Goal: Information Seeking & Learning: Find specific page/section

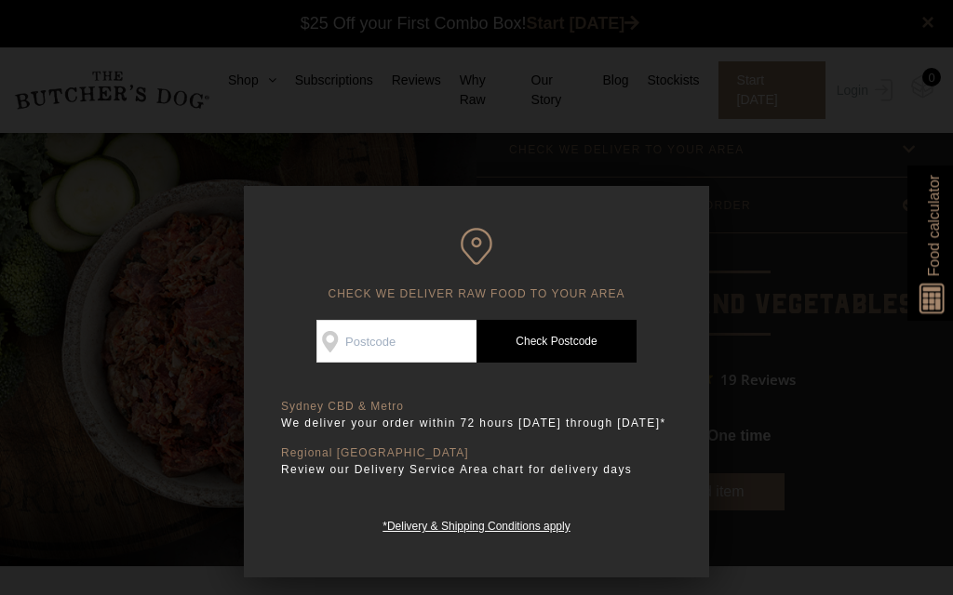
click at [361, 339] on input "Check Availability At" at bounding box center [396, 341] width 160 height 43
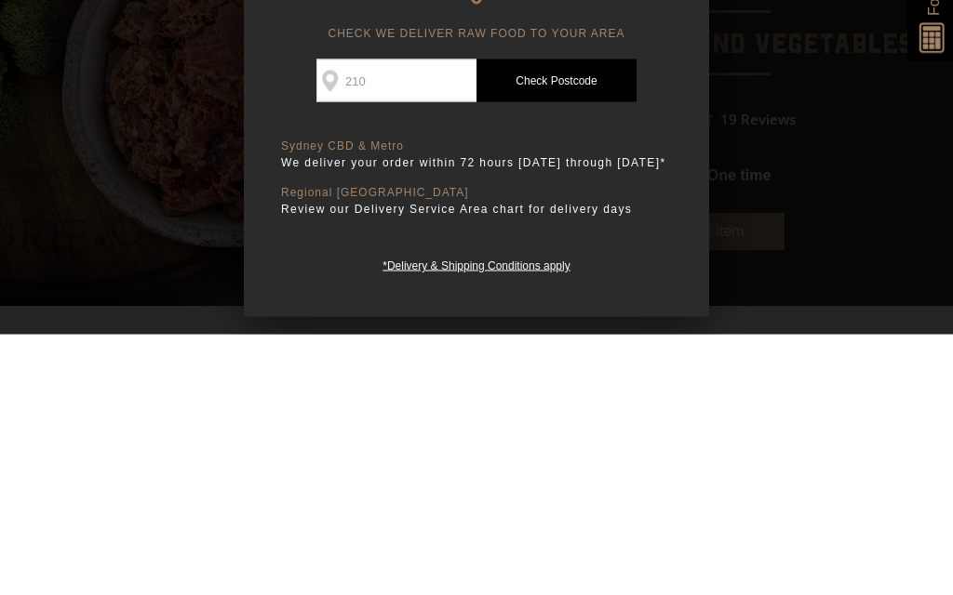
type input "2107"
click at [541, 320] on link "Check Postcode" at bounding box center [556, 341] width 160 height 43
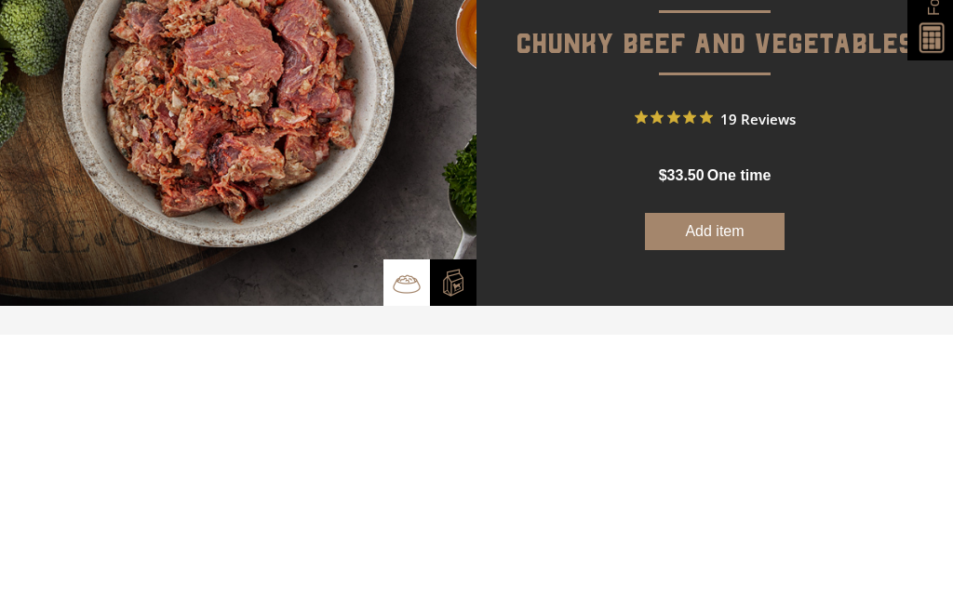
scroll to position [261, 0]
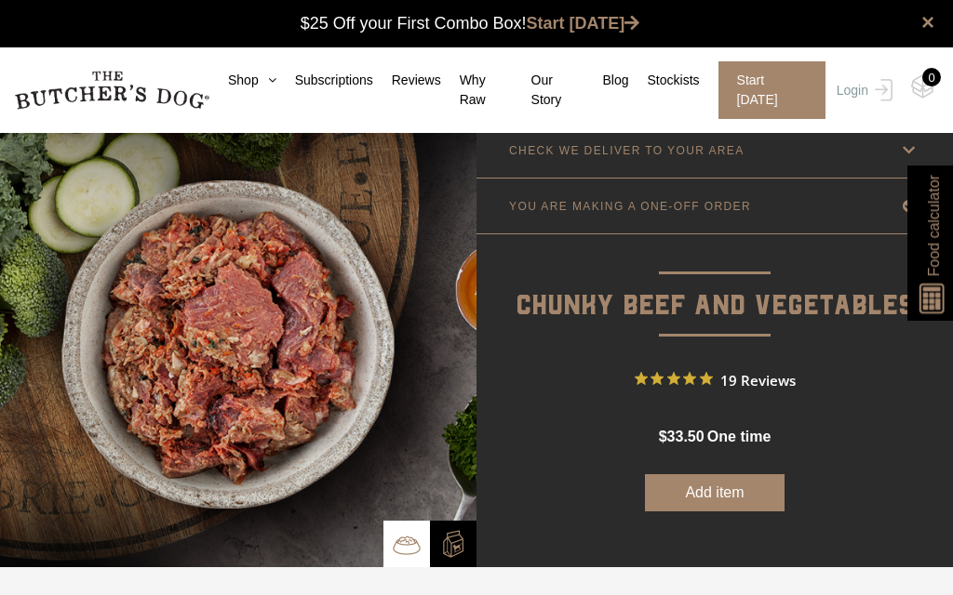
click at [249, 73] on link "Shop" at bounding box center [242, 81] width 67 height 20
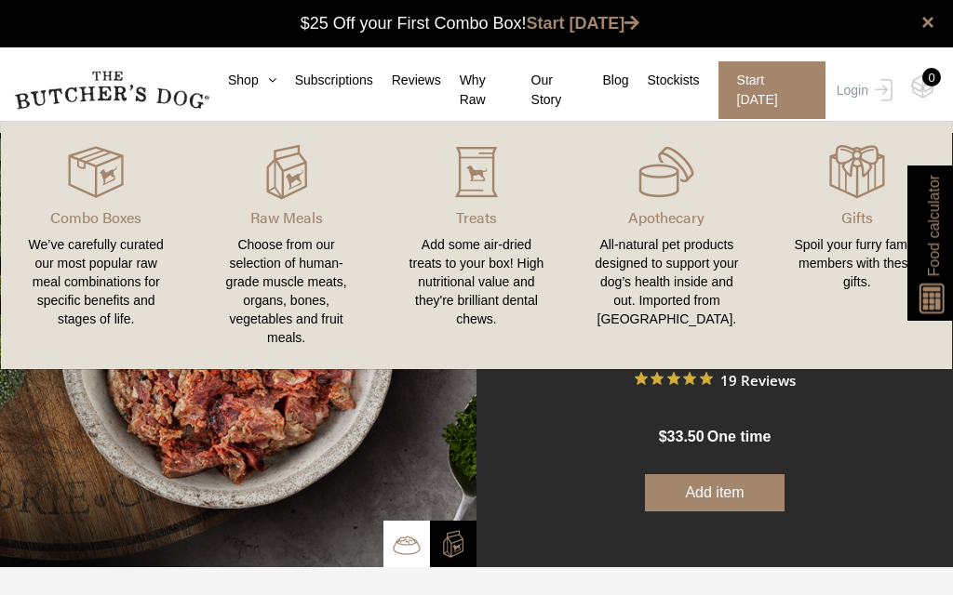
click at [288, 273] on div "Choose from our selection of human-grade muscle meats, organs, bones, vegetable…" at bounding box center [285, 291] width 145 height 112
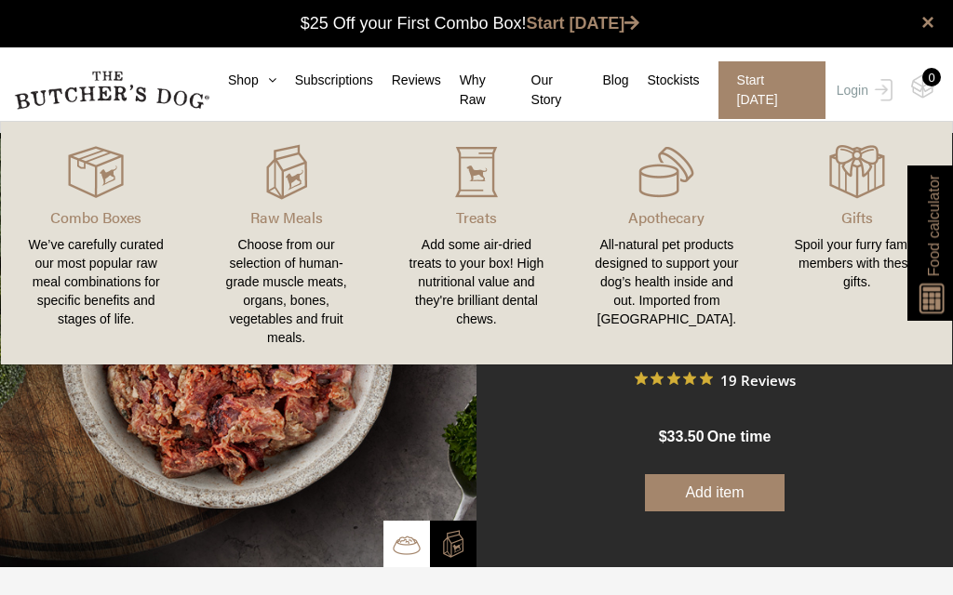
click at [0, 0] on img at bounding box center [0, 0] width 0 height 0
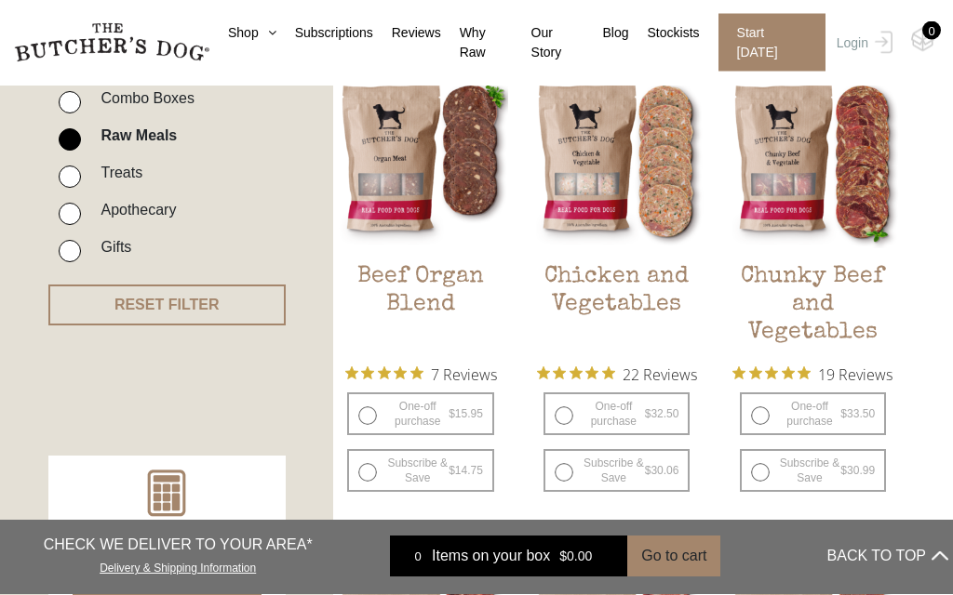
scroll to position [486, 0]
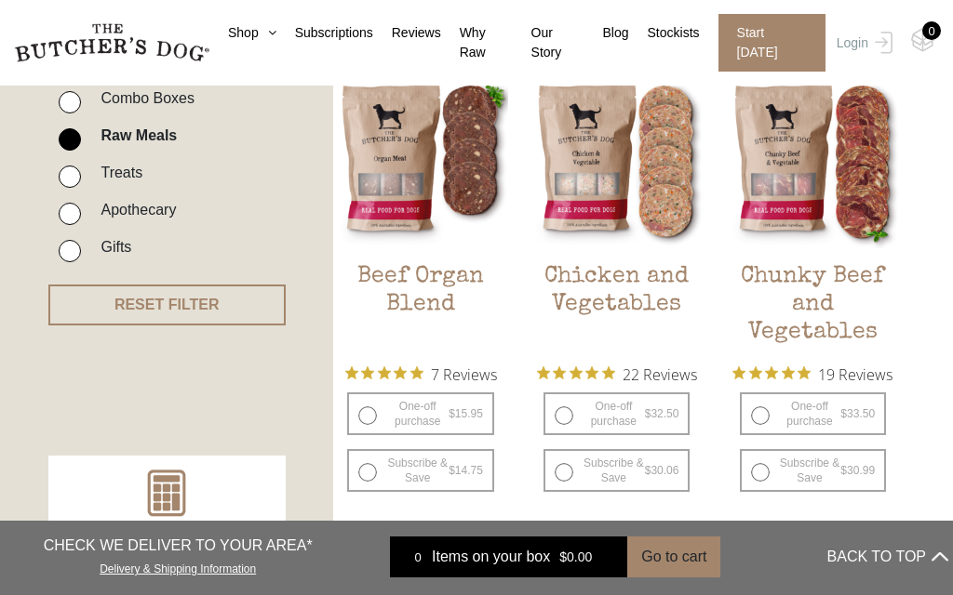
click at [811, 414] on label "One-off purchase $ 33.50 — or subscribe and save 7.5%" at bounding box center [813, 414] width 146 height 43
radio input "true"
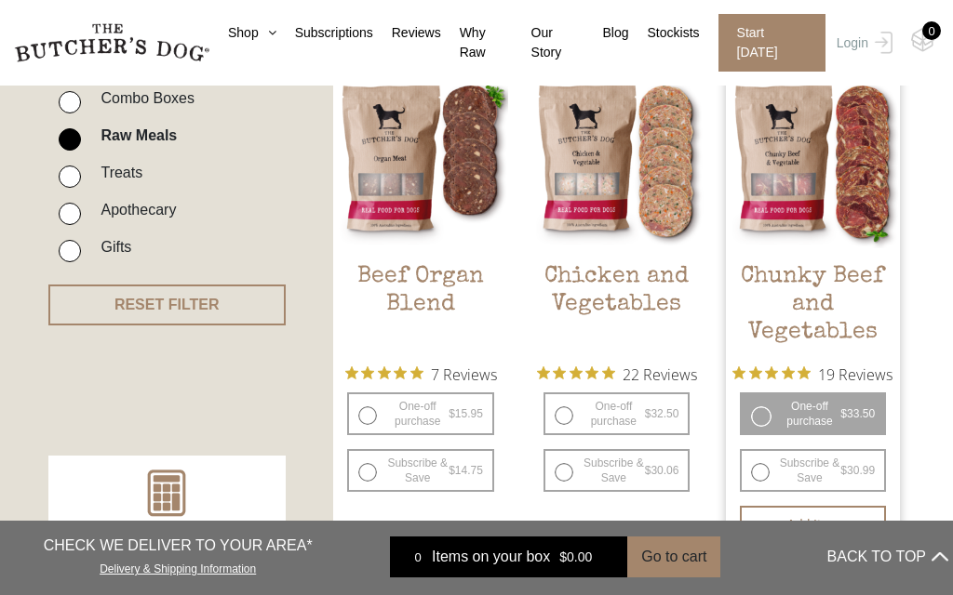
click at [0, 0] on div at bounding box center [0, 0] width 0 height 0
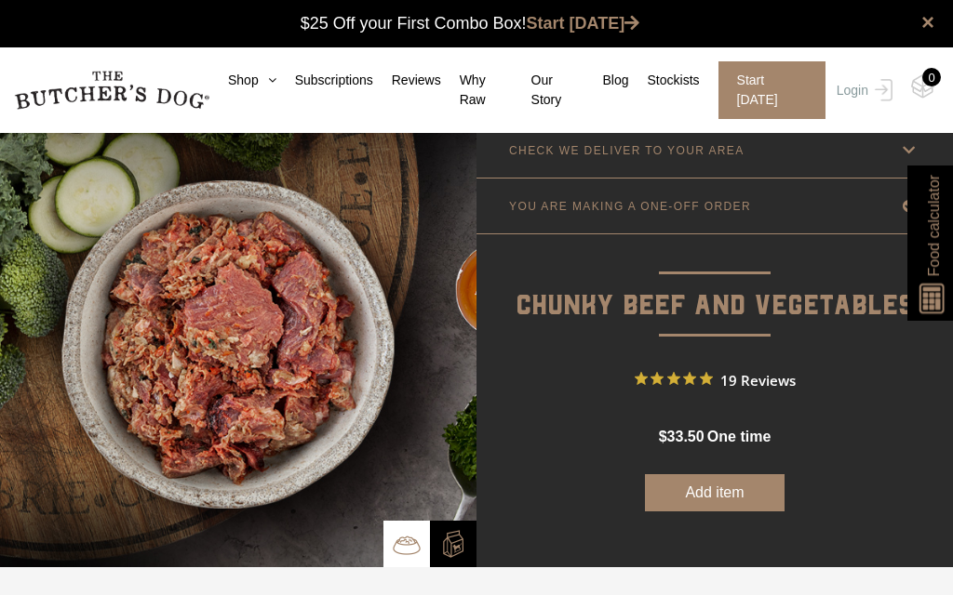
click at [405, 543] on img at bounding box center [407, 545] width 28 height 28
click at [402, 549] on img at bounding box center [407, 545] width 28 height 28
click at [254, 82] on link "Shop" at bounding box center [242, 81] width 67 height 20
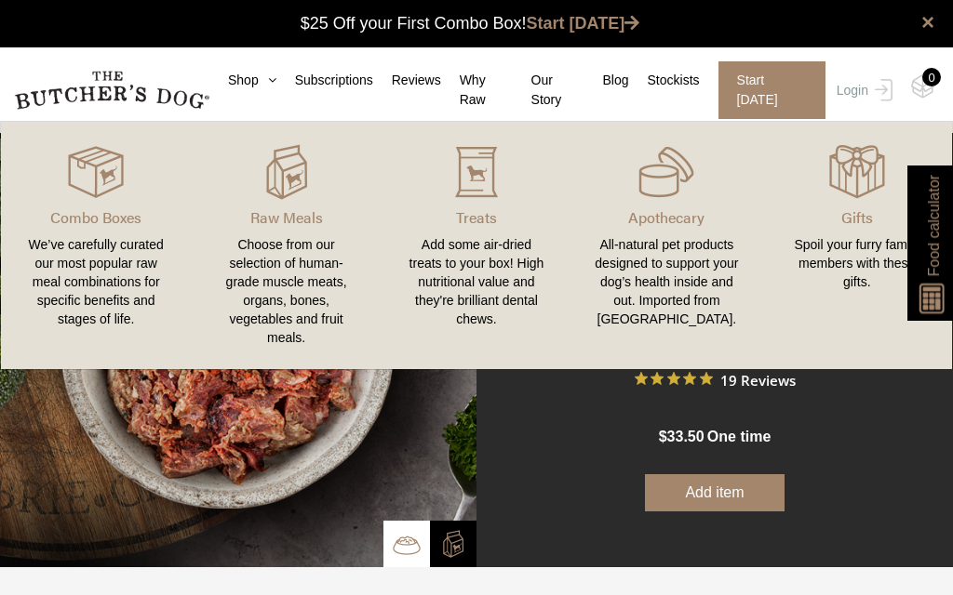
click at [286, 244] on div "Choose from our selection of human-grade muscle meats, organs, bones, vegetable…" at bounding box center [285, 291] width 145 height 112
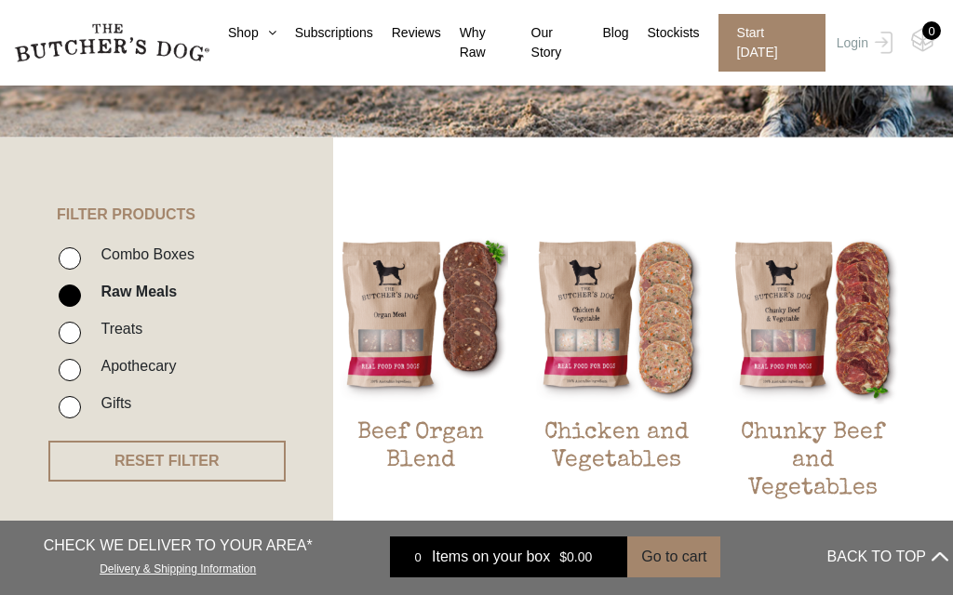
scroll to position [310, 0]
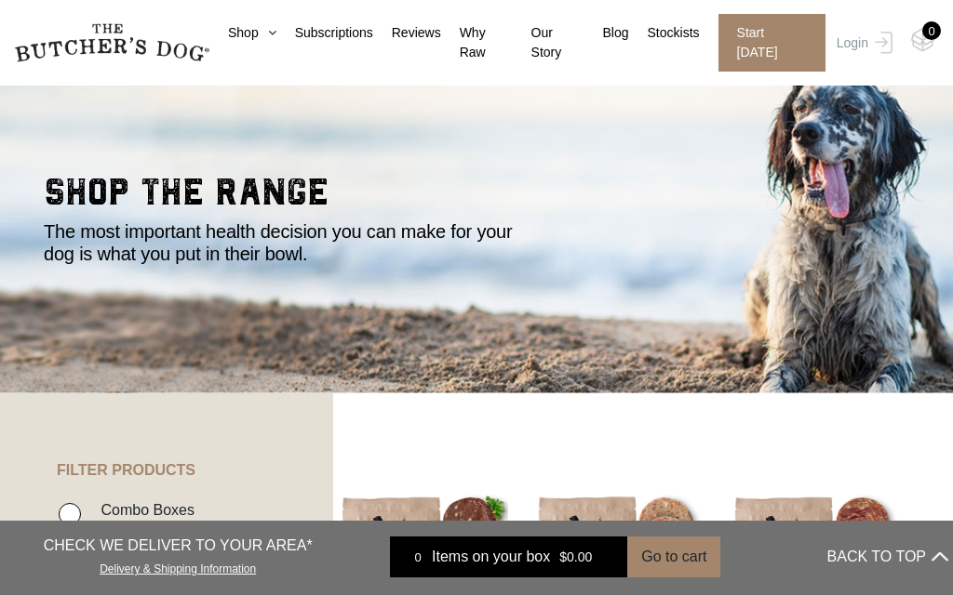
scroll to position [92, 0]
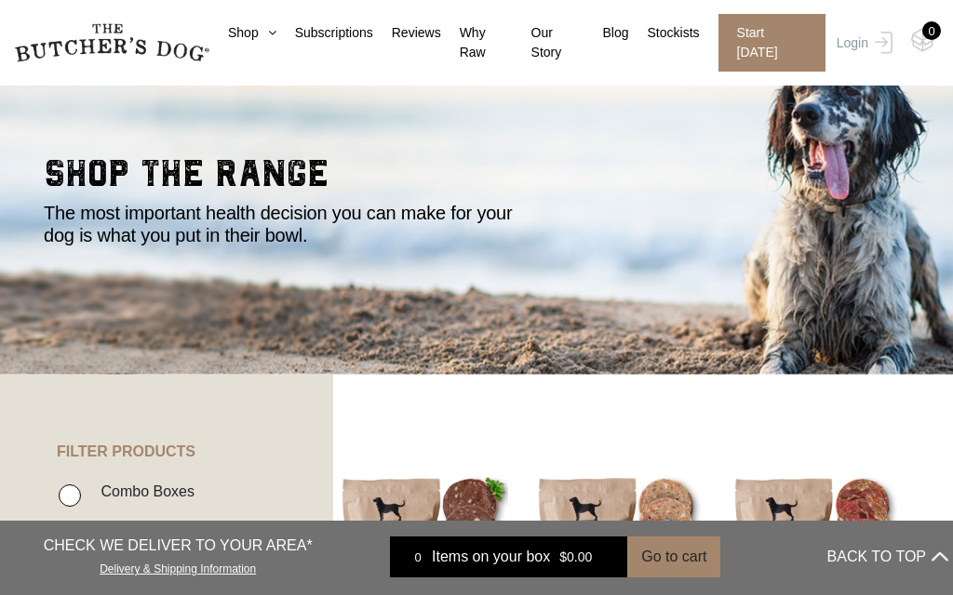
click at [336, 23] on link "Subscriptions" at bounding box center [324, 33] width 97 height 20
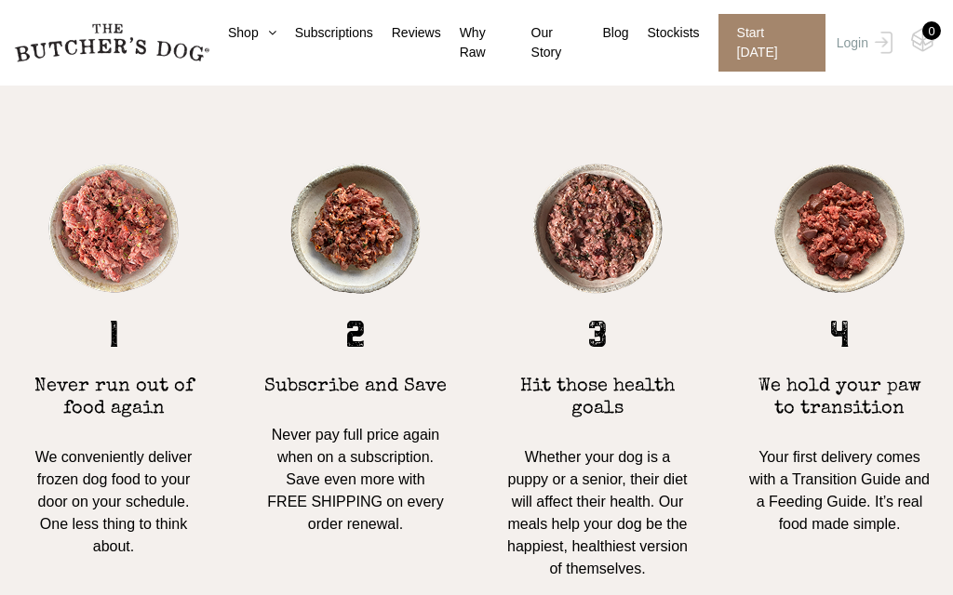
scroll to position [1308, 0]
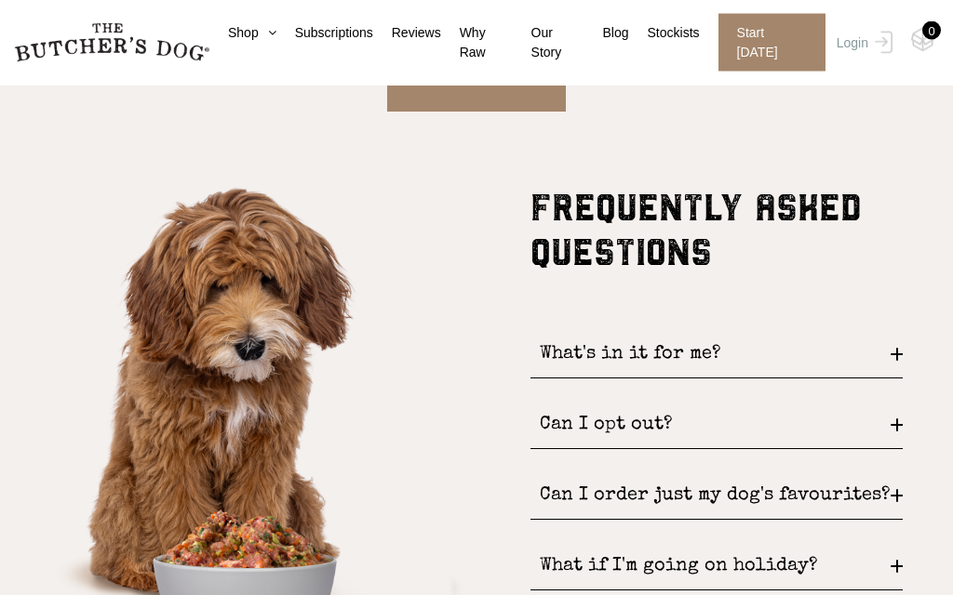
click at [902, 380] on div "What's in it for me?" at bounding box center [716, 355] width 372 height 47
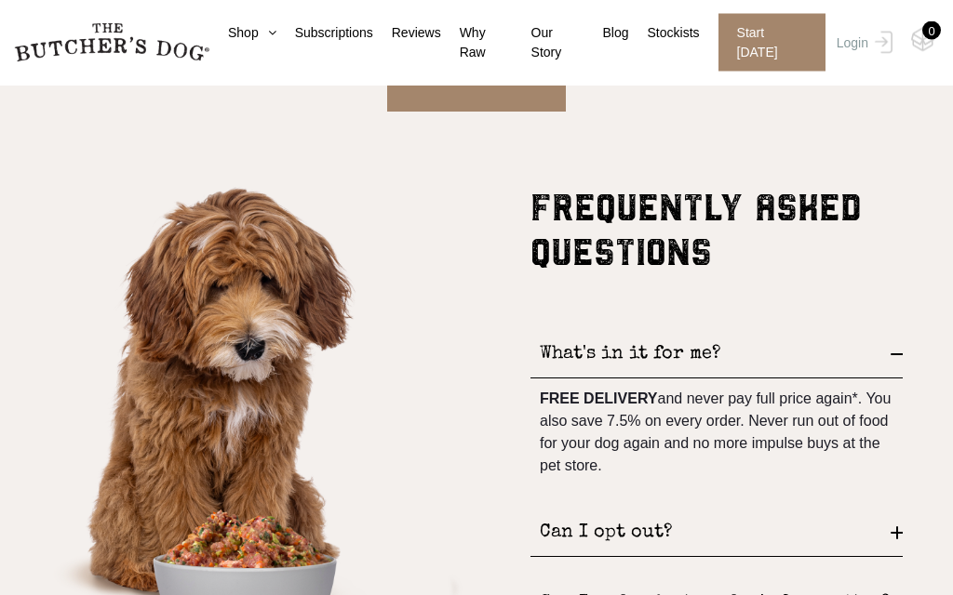
scroll to position [1906, 0]
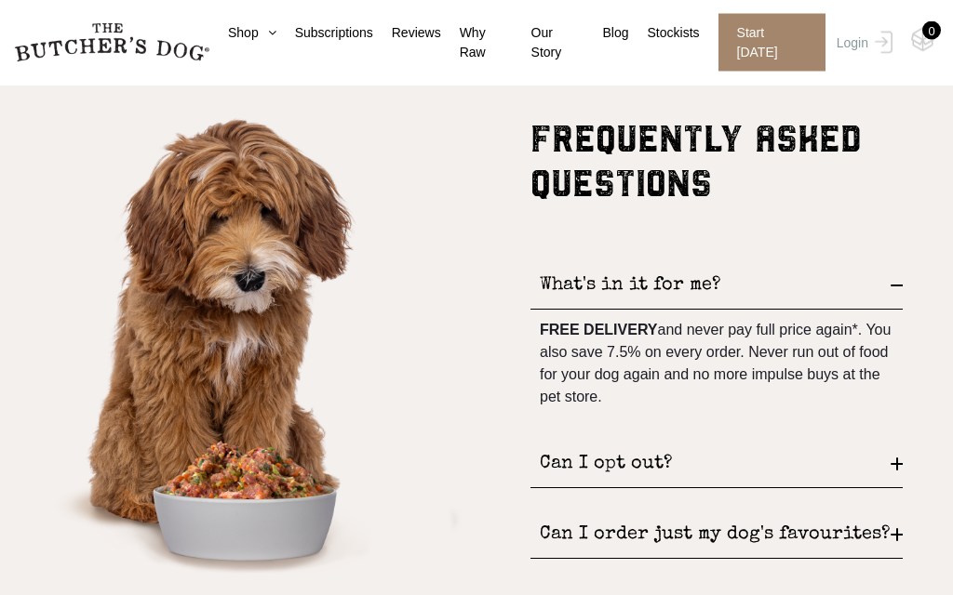
click at [902, 480] on div "Can I opt out?" at bounding box center [716, 465] width 372 height 47
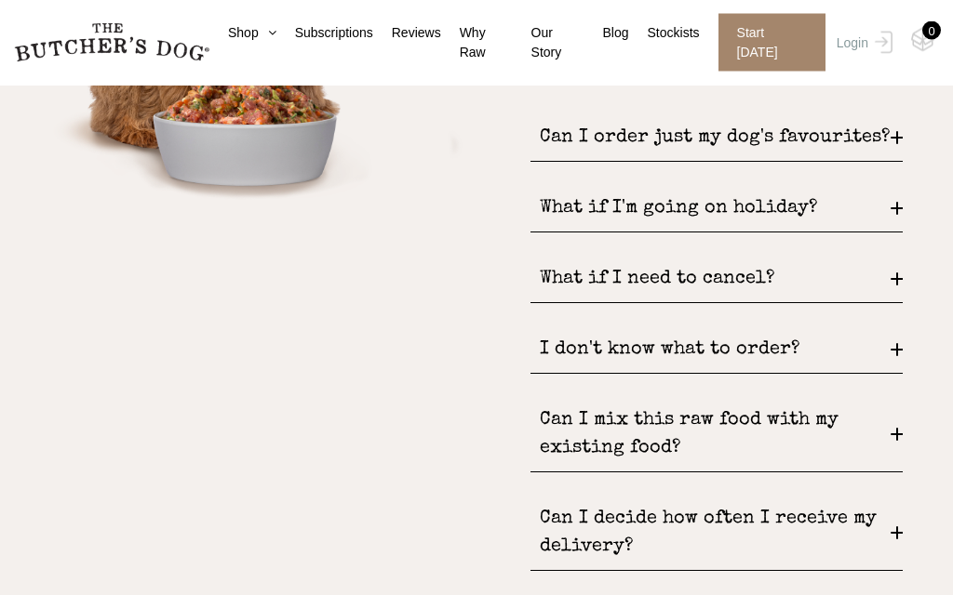
scroll to position [2350, 0]
click at [902, 285] on div "What if I need to cancel?" at bounding box center [716, 278] width 372 height 47
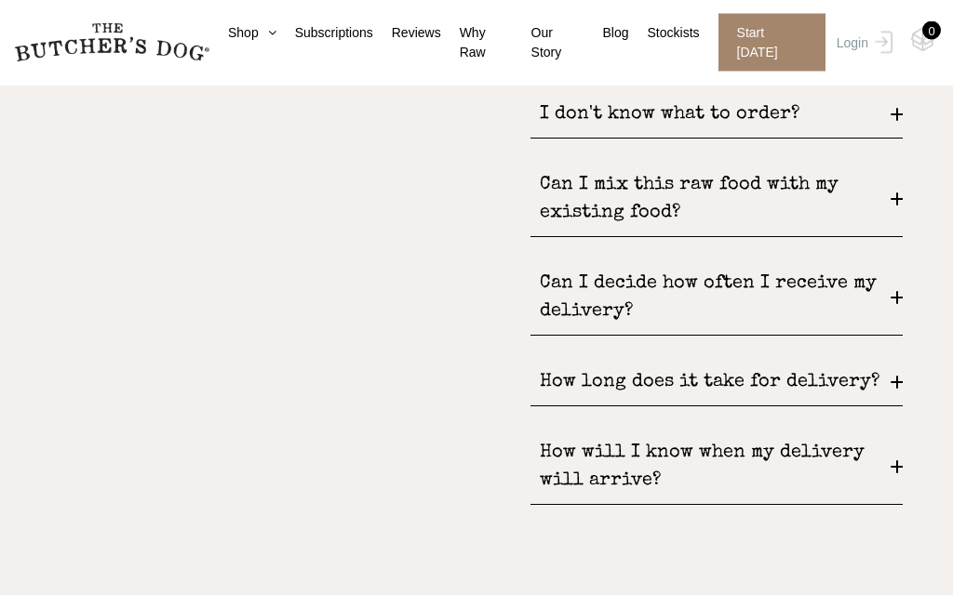
scroll to position [2629, 0]
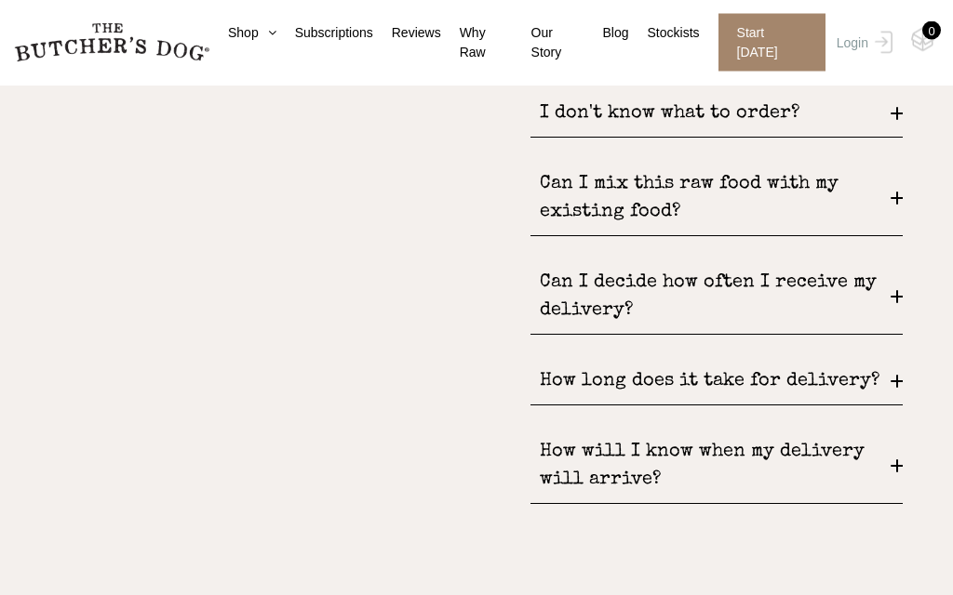
click at [900, 318] on div "Can I decide how often I receive my delivery?" at bounding box center [716, 298] width 372 height 75
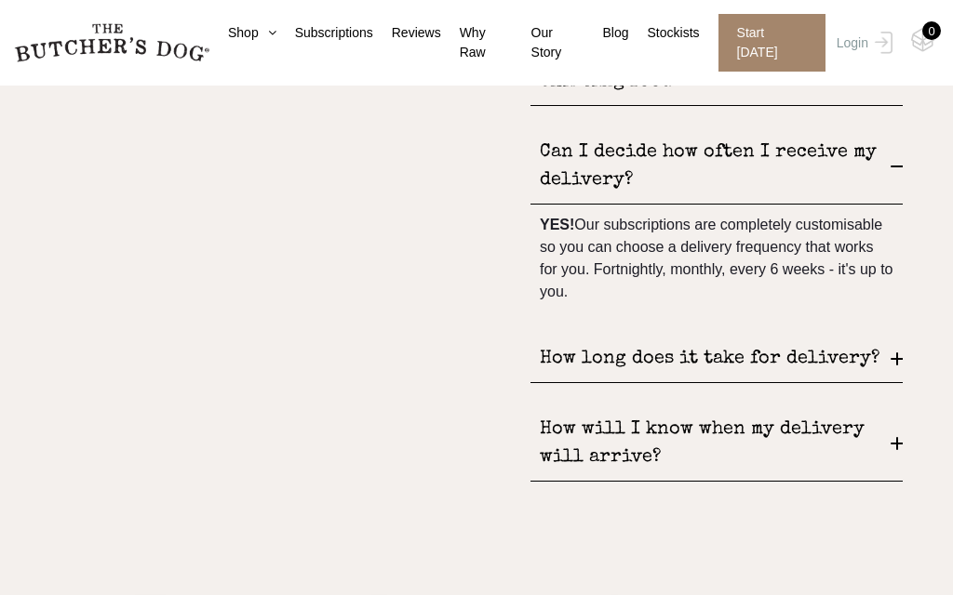
click at [901, 468] on div "How will I know when my delivery will arrive?" at bounding box center [716, 444] width 372 height 75
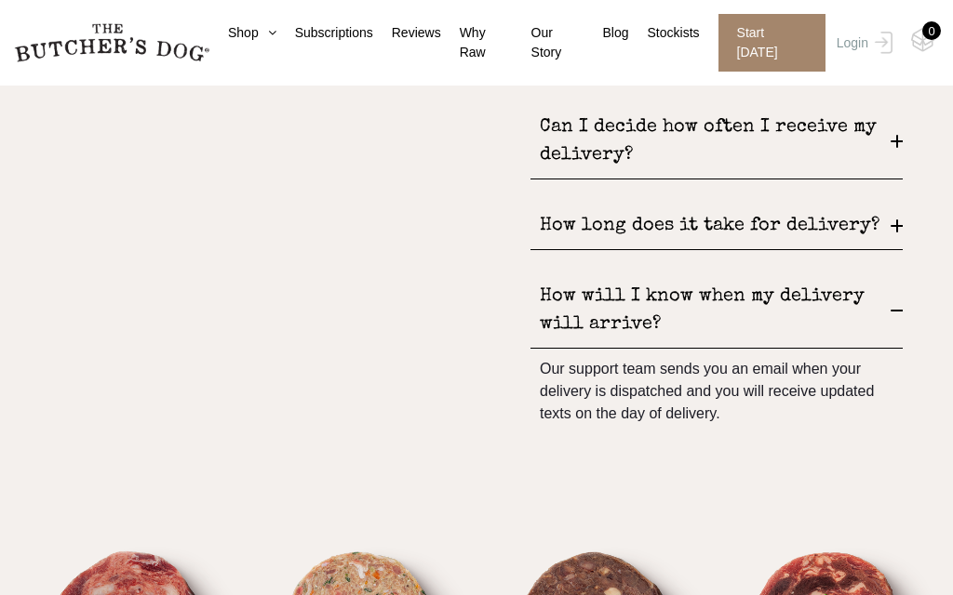
scroll to position [2655, 0]
click at [880, 250] on div "How long does it take for delivery?" at bounding box center [716, 227] width 372 height 47
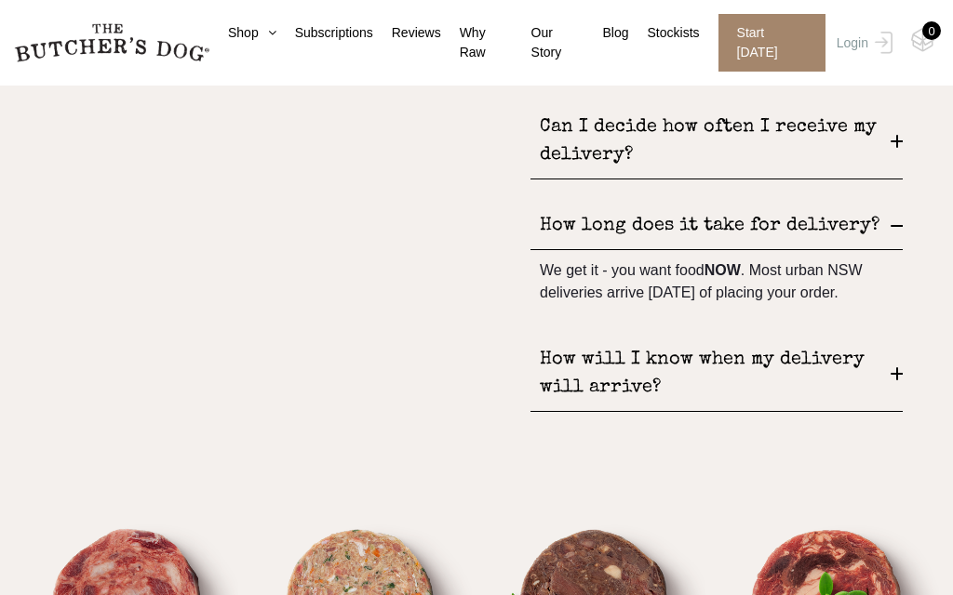
click at [902, 412] on div "How will I know when my delivery will arrive?" at bounding box center [716, 374] width 372 height 75
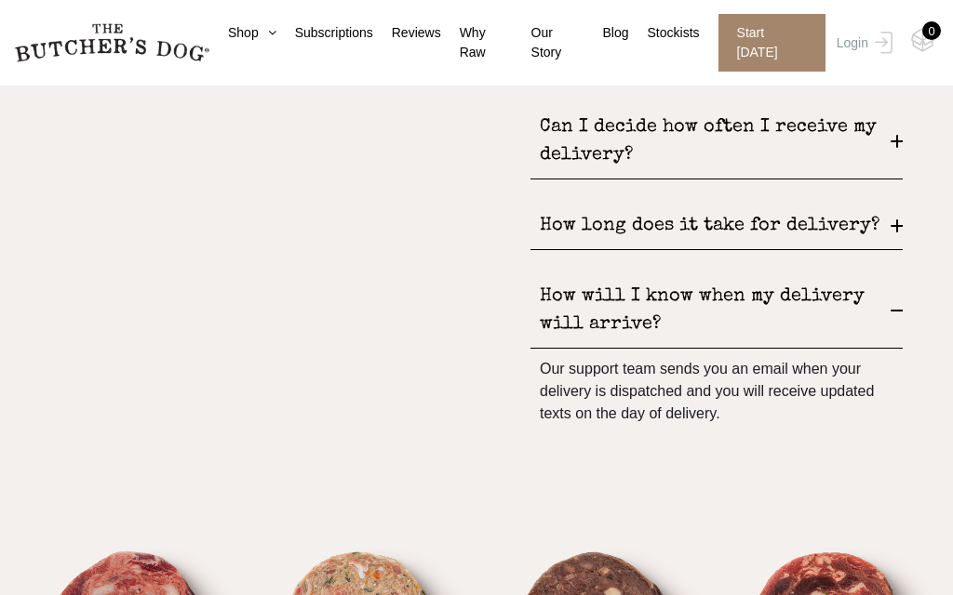
click at [899, 250] on div "How long does it take for delivery?" at bounding box center [716, 226] width 372 height 47
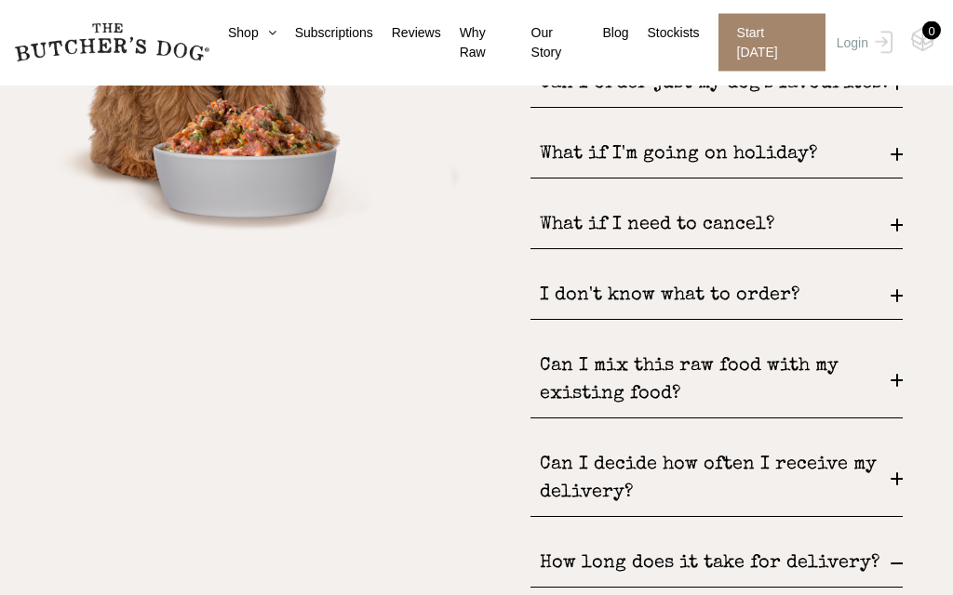
scroll to position [2291, 0]
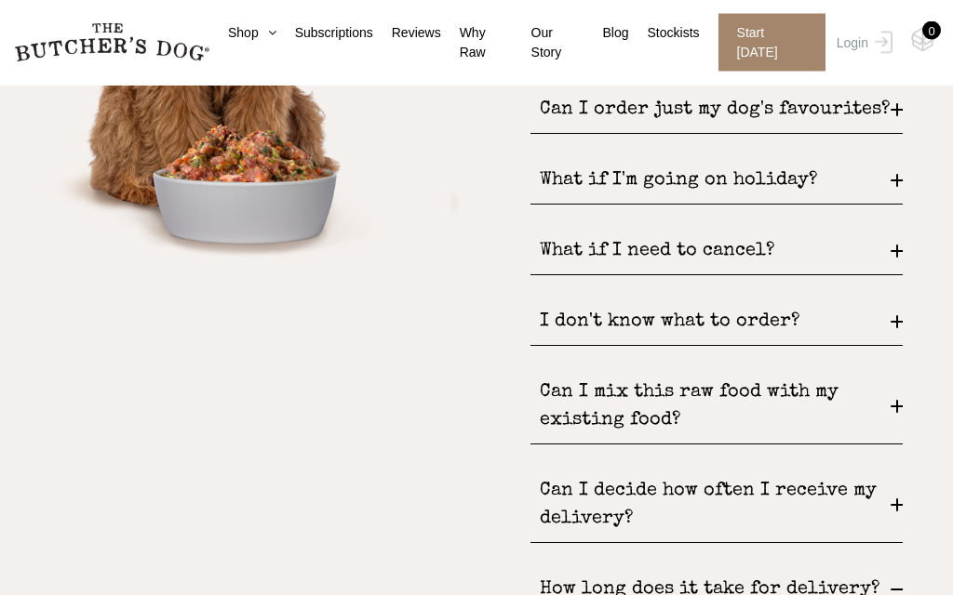
click at [902, 418] on div "Can I mix this raw food with my existing food?" at bounding box center [716, 407] width 372 height 75
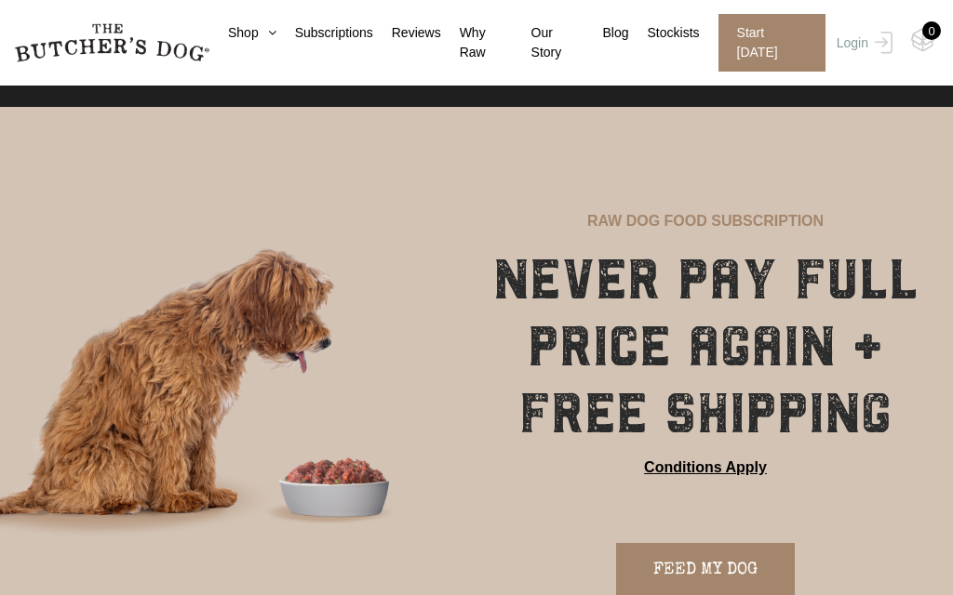
scroll to position [0, 0]
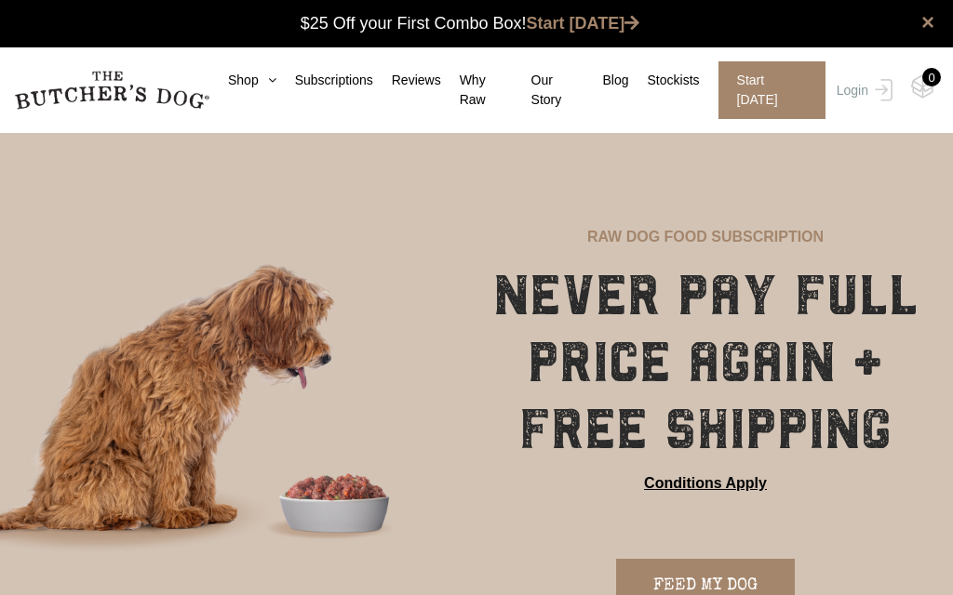
click at [250, 72] on link "Shop" at bounding box center [242, 81] width 67 height 20
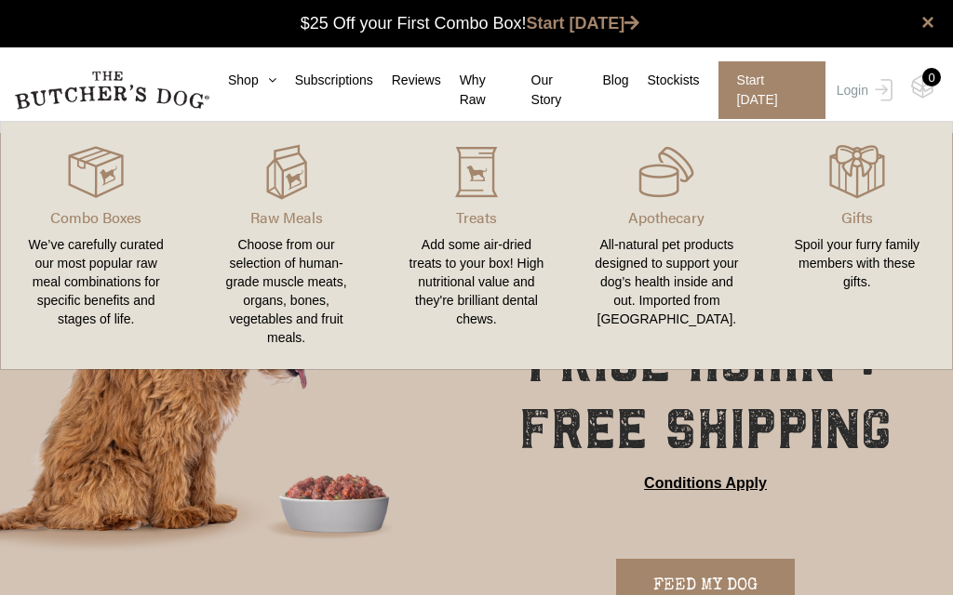
click at [0, 0] on img at bounding box center [0, 0] width 0 height 0
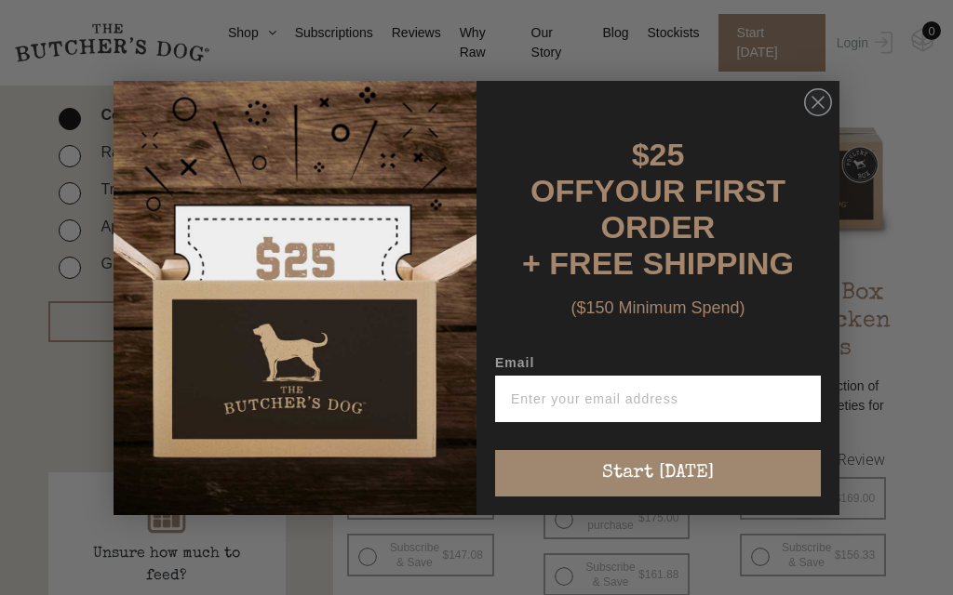
scroll to position [441, 0]
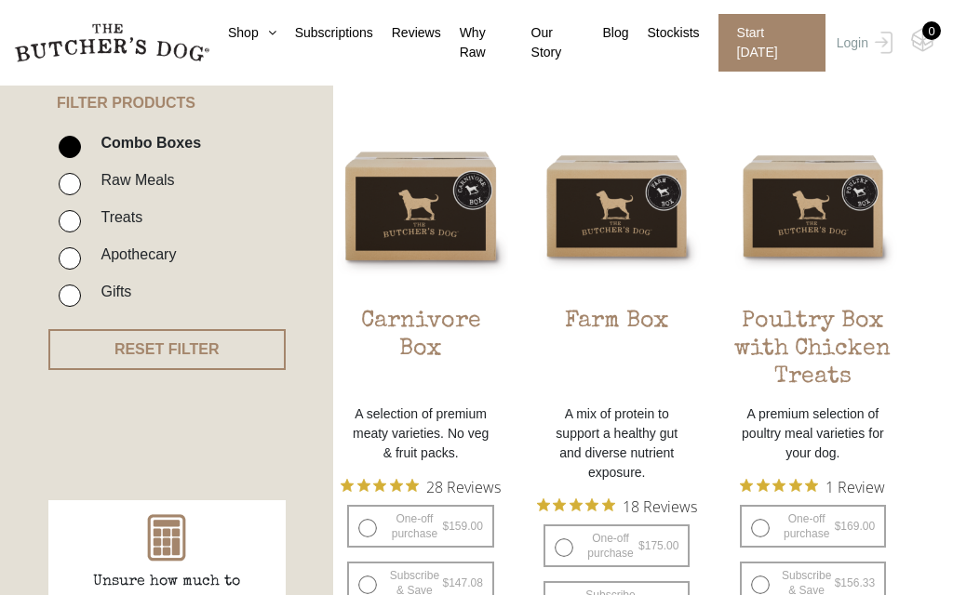
click at [601, 100] on div "Close dialog $25 OFF YOUR FIRST ORDER + FREE SHIPPING ($150 Minimum Spend) Emai…" at bounding box center [476, 297] width 953 height 595
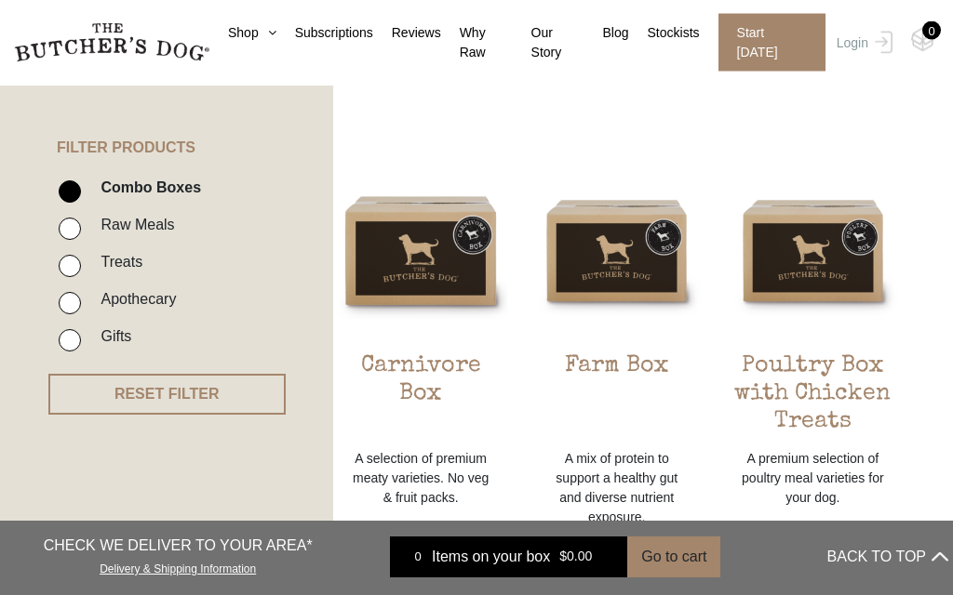
scroll to position [396, 0]
click at [72, 260] on input "Treats" at bounding box center [70, 266] width 22 height 22
checkbox input "true"
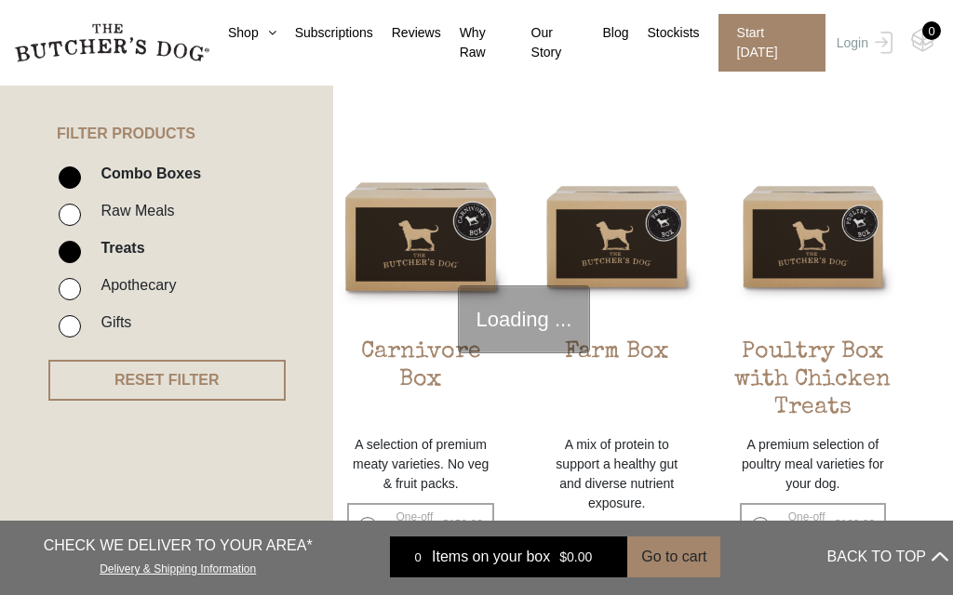
scroll to position [421, 0]
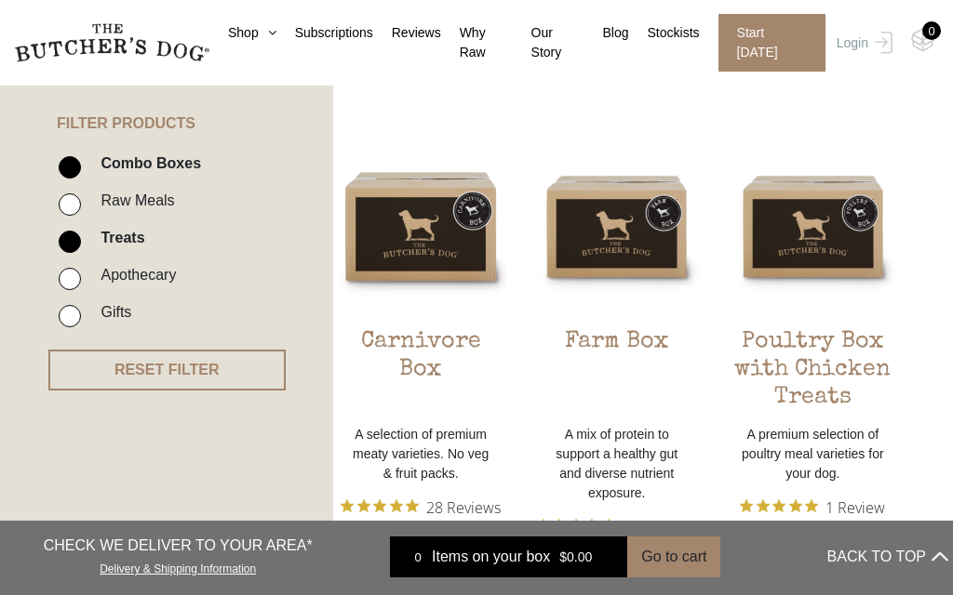
click at [77, 167] on input "Combo Boxes" at bounding box center [70, 167] width 22 height 22
checkbox input "false"
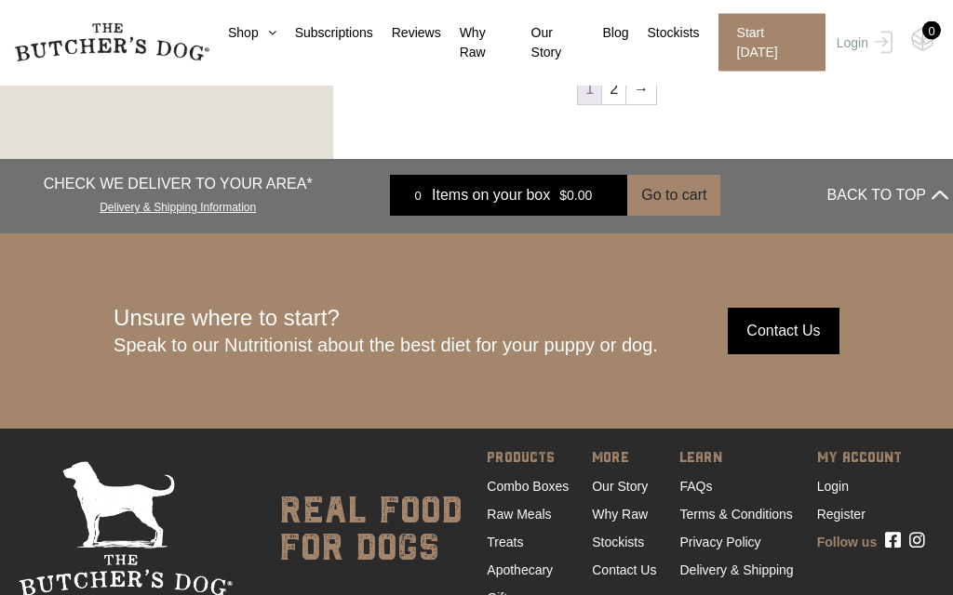
scroll to position [2512, 0]
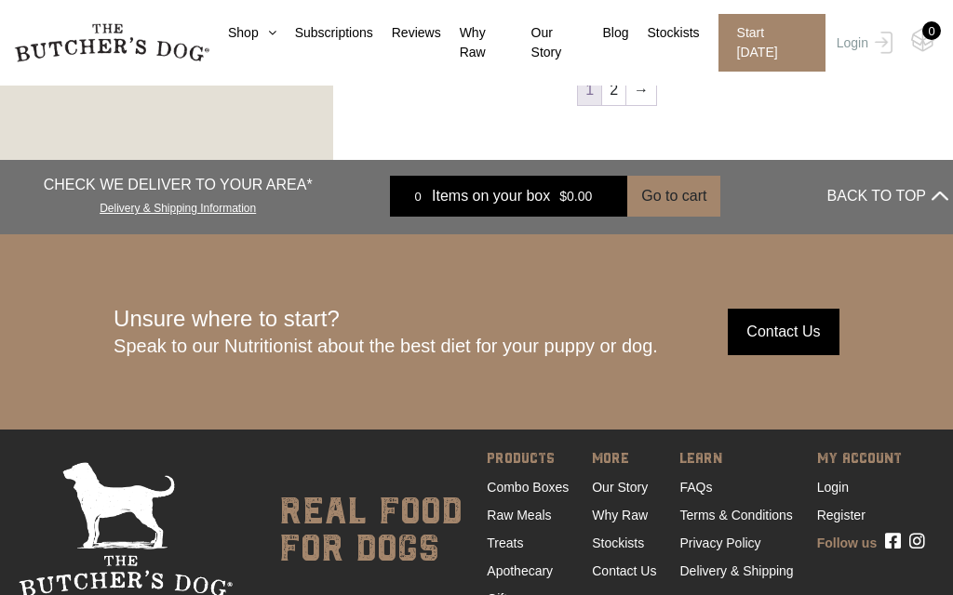
click at [622, 564] on link "Contact Us" at bounding box center [624, 571] width 64 height 15
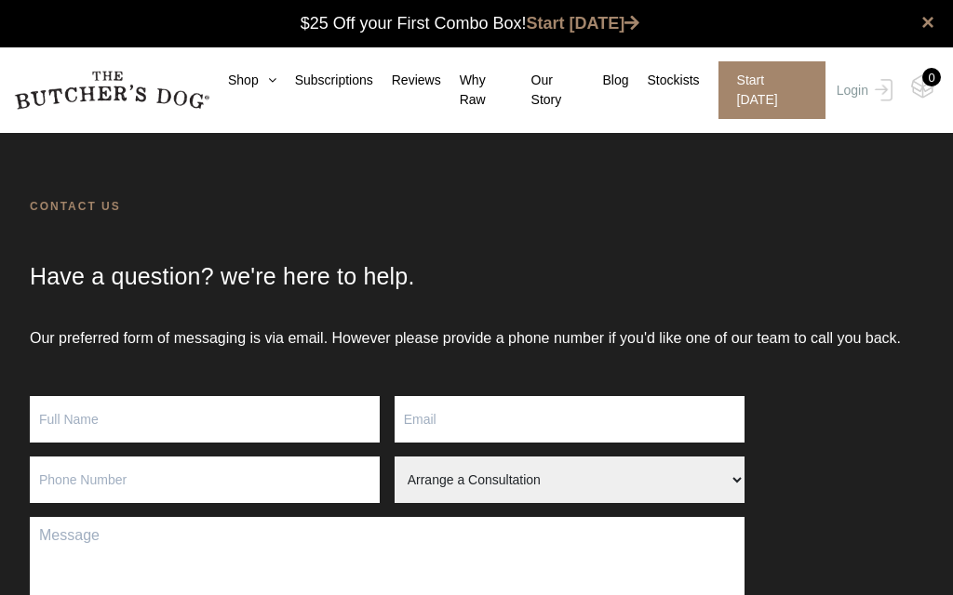
scroll to position [1, 0]
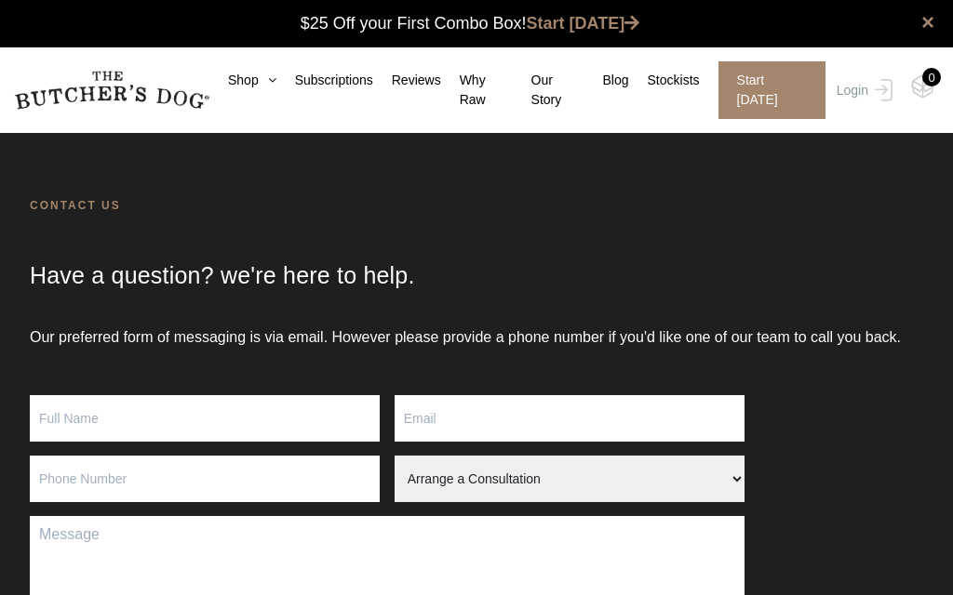
click at [675, 71] on link "Stockists" at bounding box center [664, 81] width 71 height 20
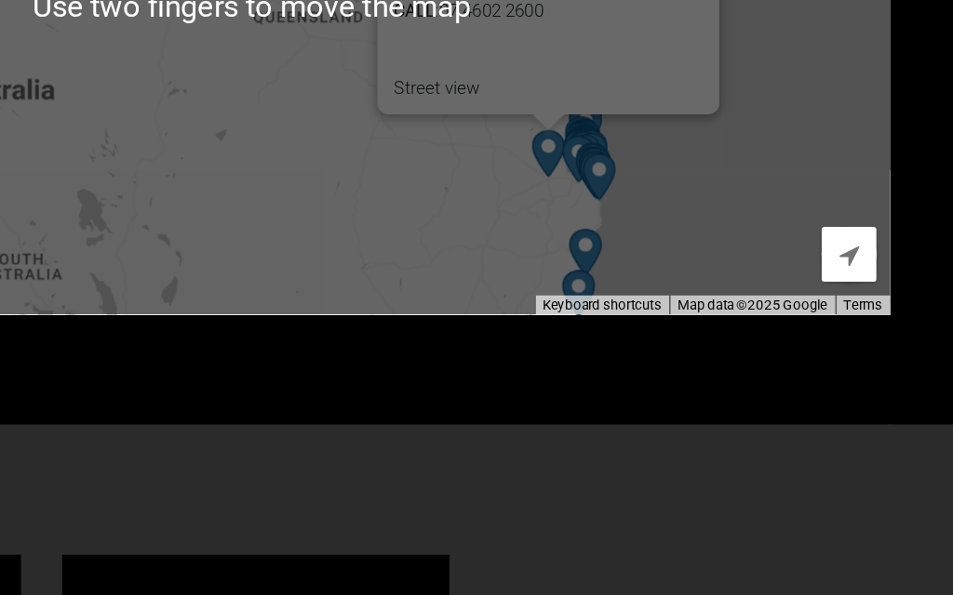
scroll to position [903, 0]
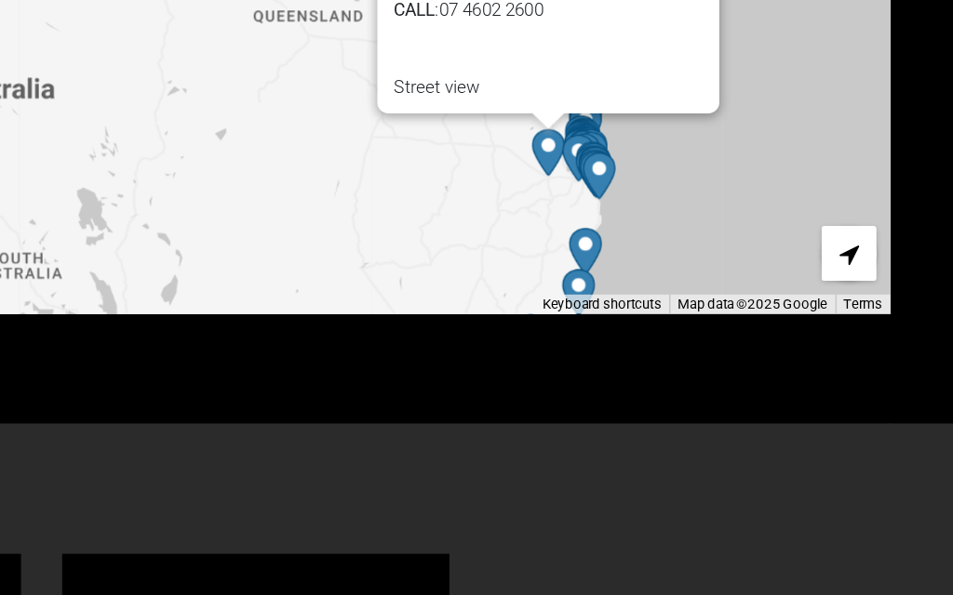
click at [539, 143] on div "Petbarn – Wilsonton Shopping Centre, 407 Bridge St, Wilsonton QLD 4350 Wilsonto…" at bounding box center [476, 142] width 865 height 419
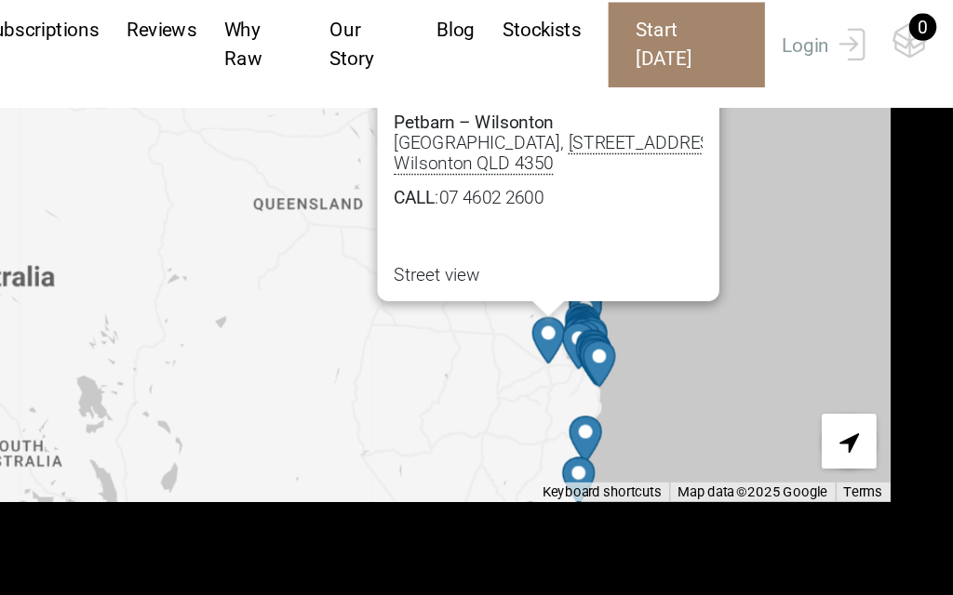
click at [573, 166] on div "Petbarn – Wilsonton Shopping Centre, 407 Bridge St, Wilsonton QLD 4350 Wilsonto…" at bounding box center [677, 146] width 209 height 117
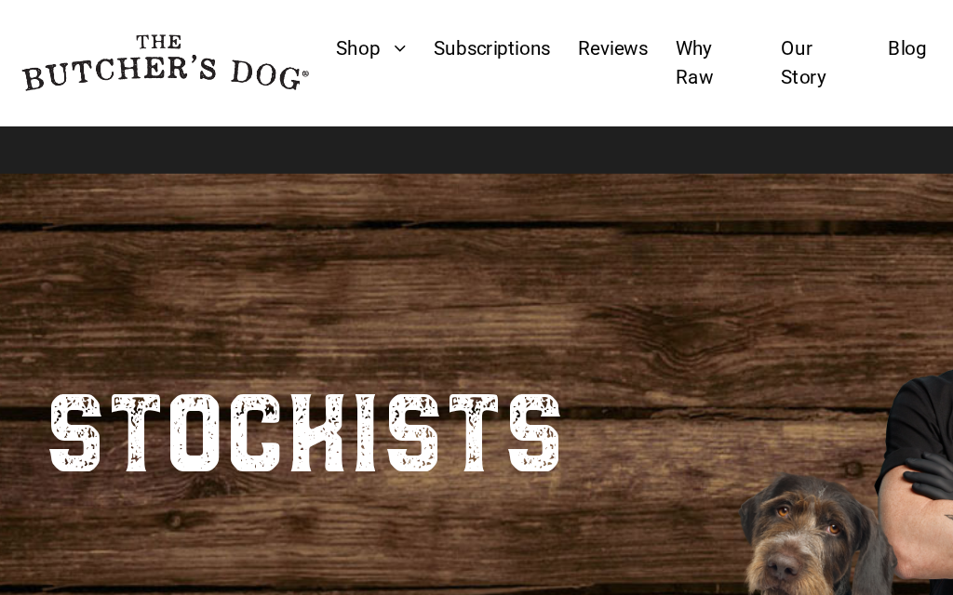
scroll to position [0, 0]
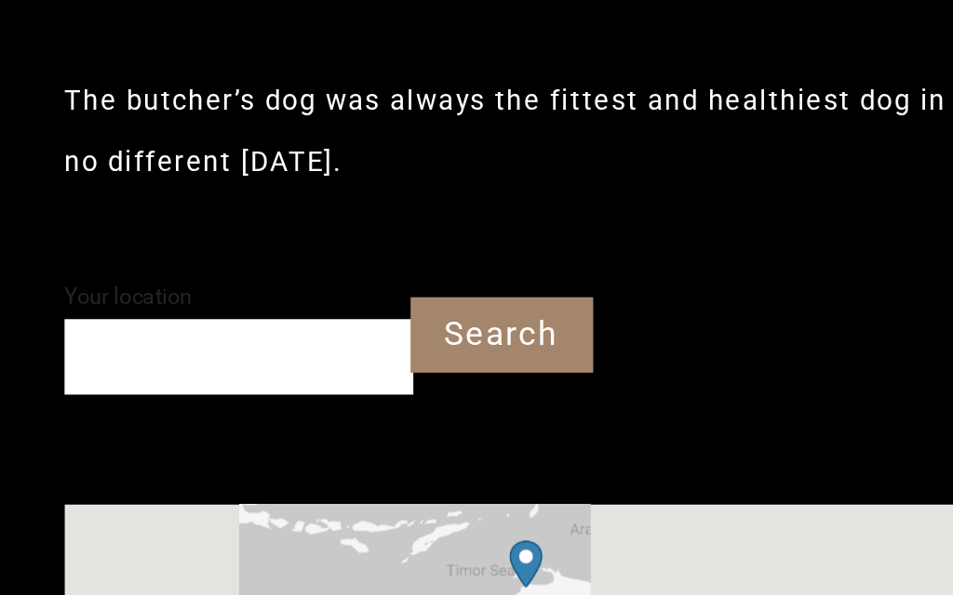
scroll to position [361, 0]
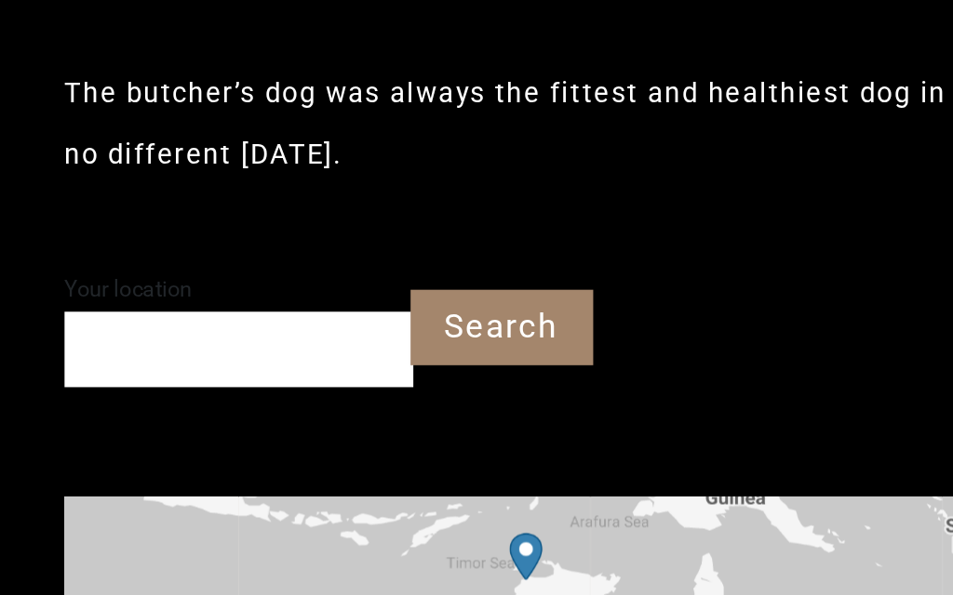
click at [91, 350] on input "Your location" at bounding box center [162, 375] width 236 height 51
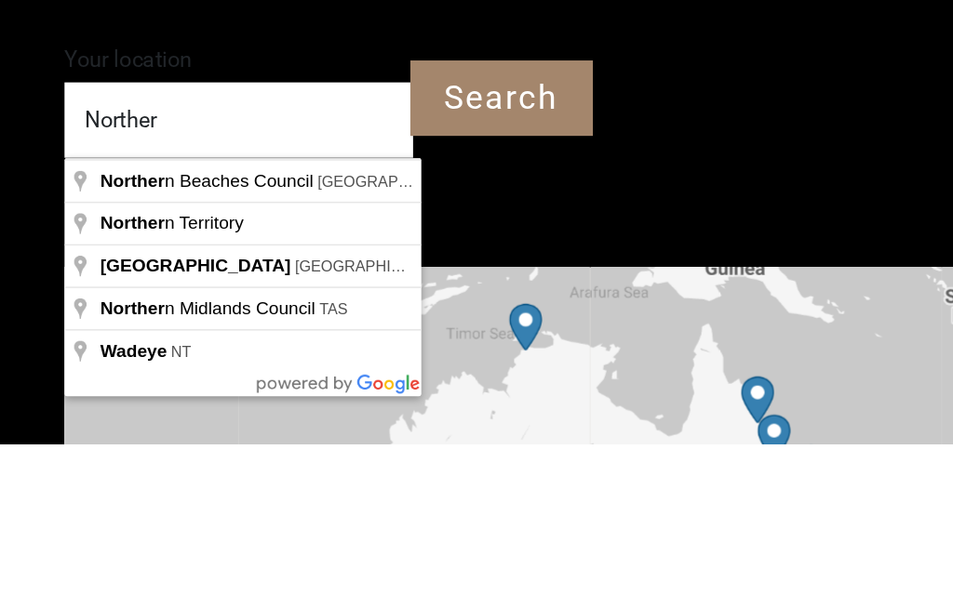
type input "Northern Beaches Council, [GEOGRAPHIC_DATA]"
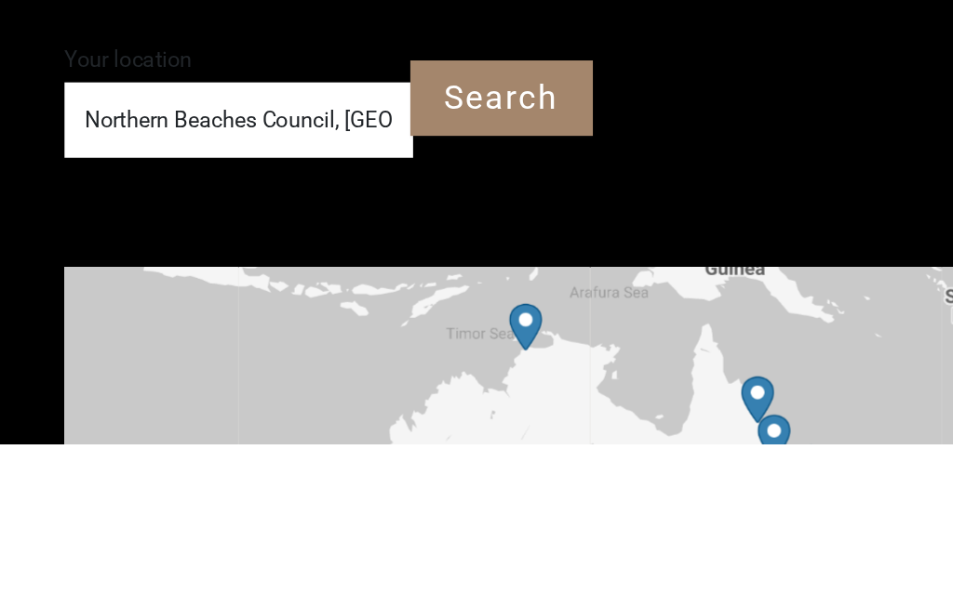
scroll to position [516, 0]
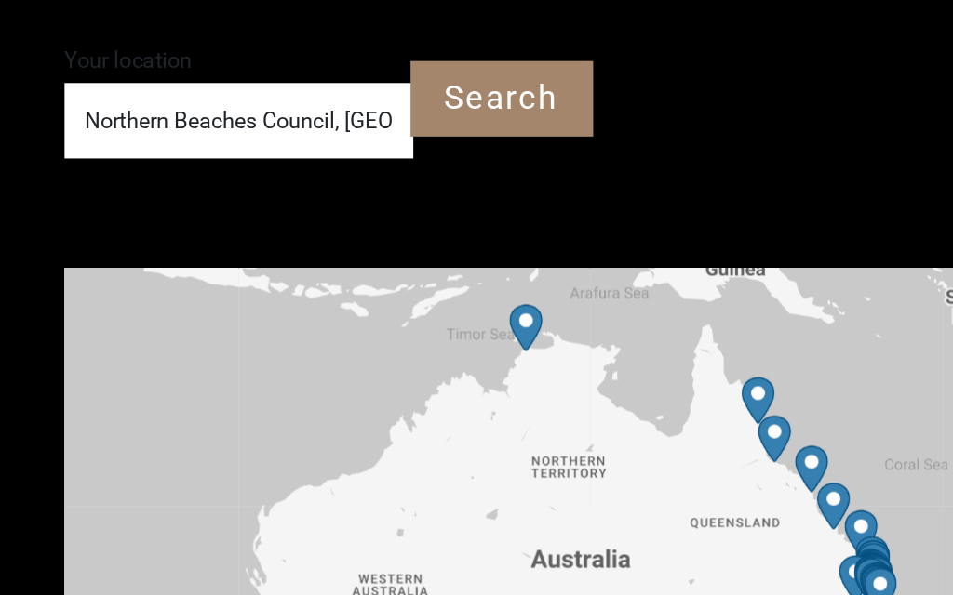
click at [342, 180] on input "Search" at bounding box center [340, 205] width 124 height 51
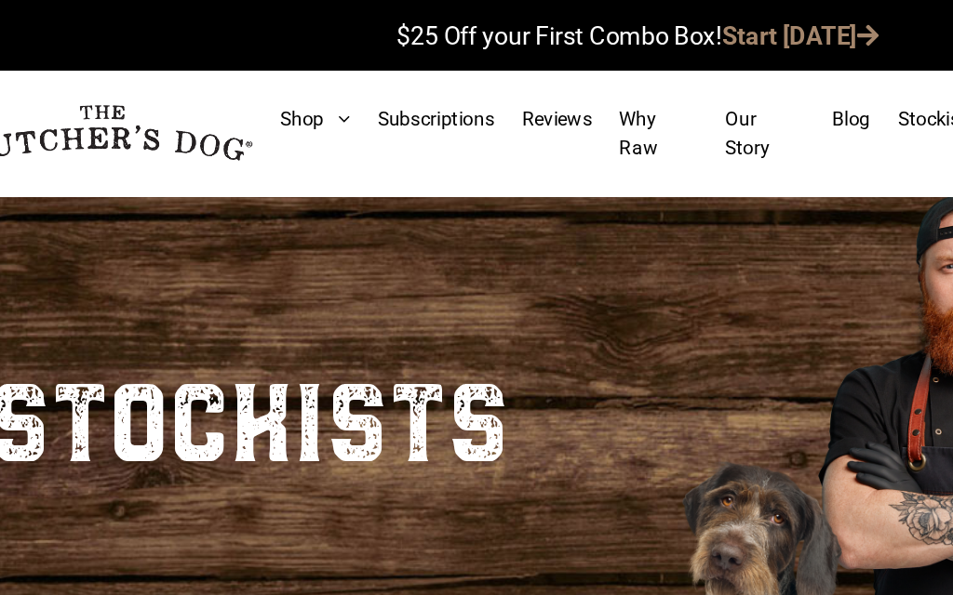
scroll to position [0, 0]
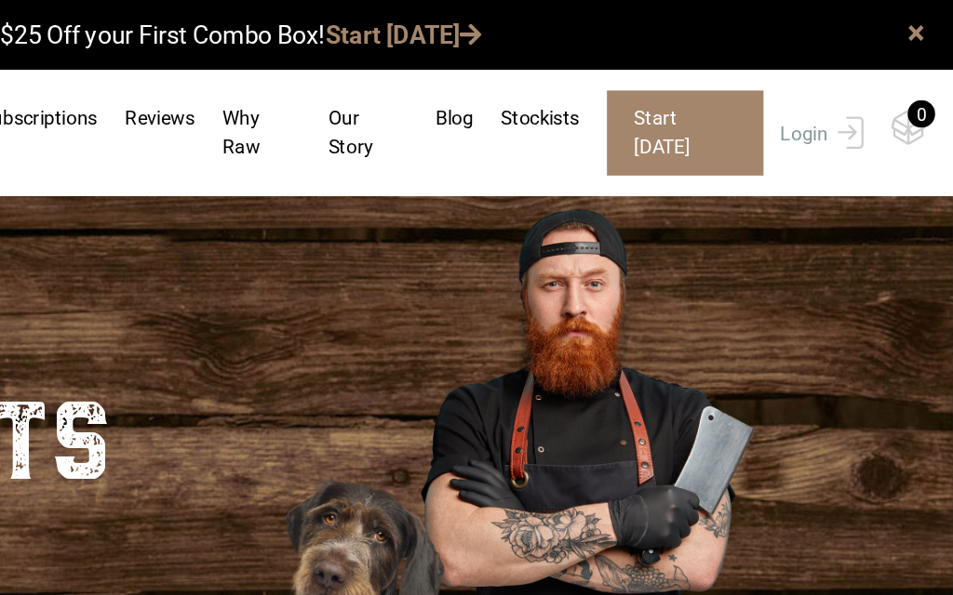
click at [511, 96] on link "Our Story" at bounding box center [547, 90] width 73 height 39
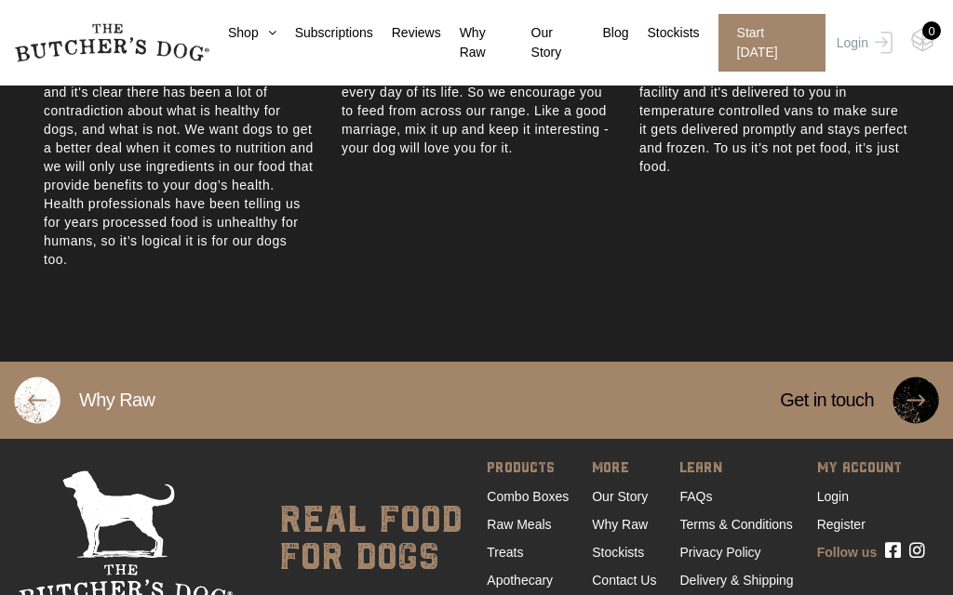
scroll to position [1186, 0]
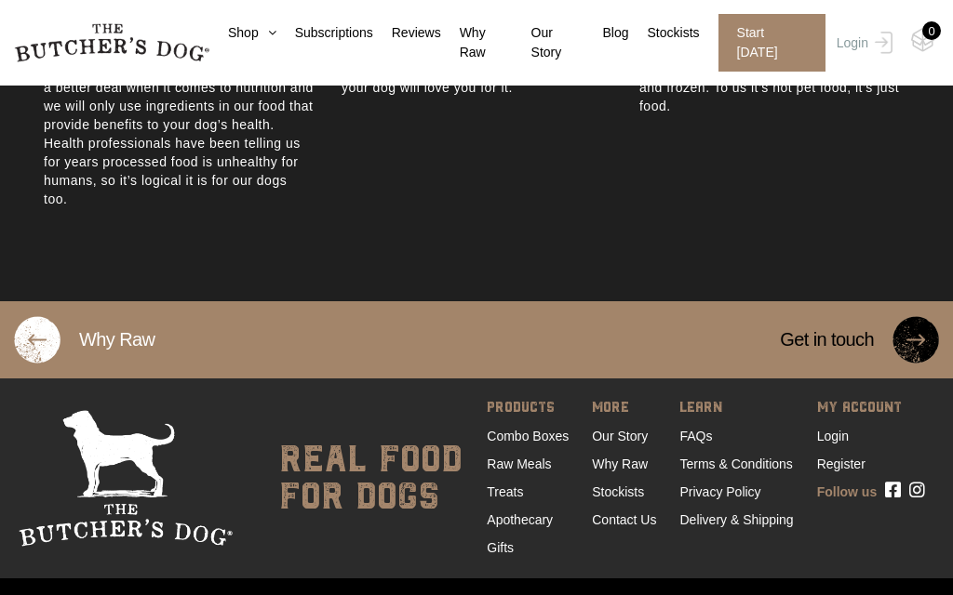
click at [622, 528] on link "Contact Us" at bounding box center [624, 520] width 64 height 15
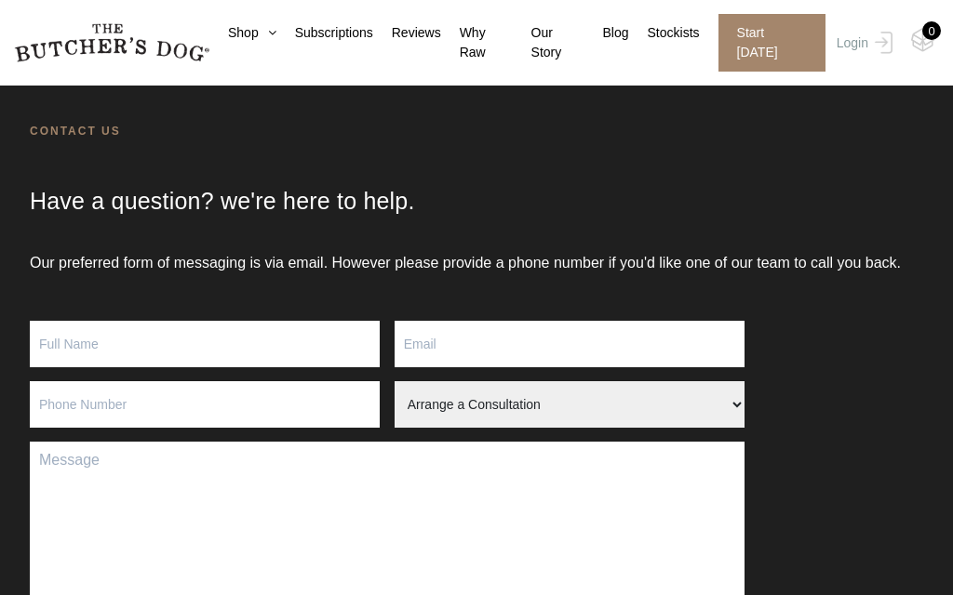
scroll to position [31, 0]
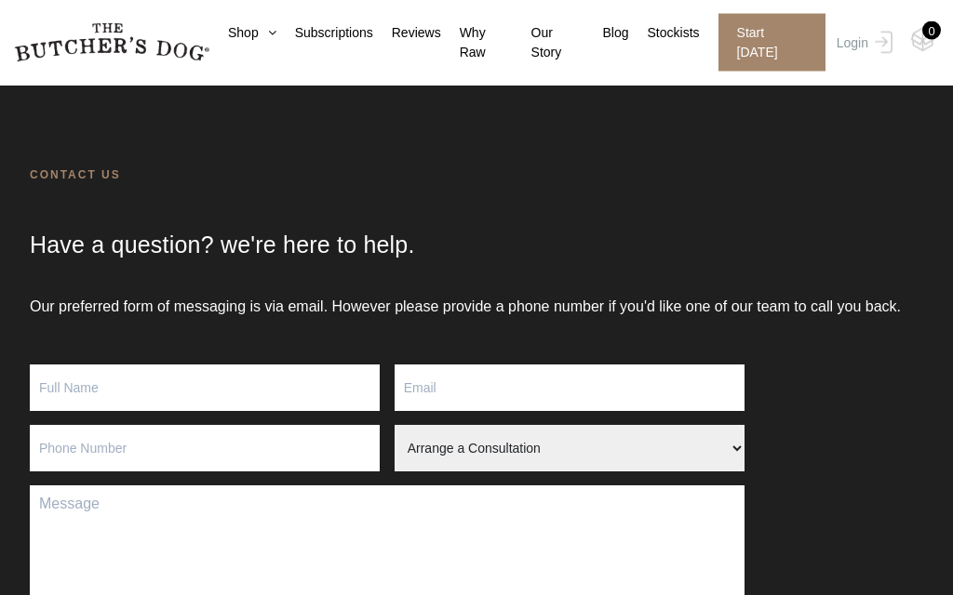
click at [615, 23] on link "Blog" at bounding box center [606, 33] width 45 height 20
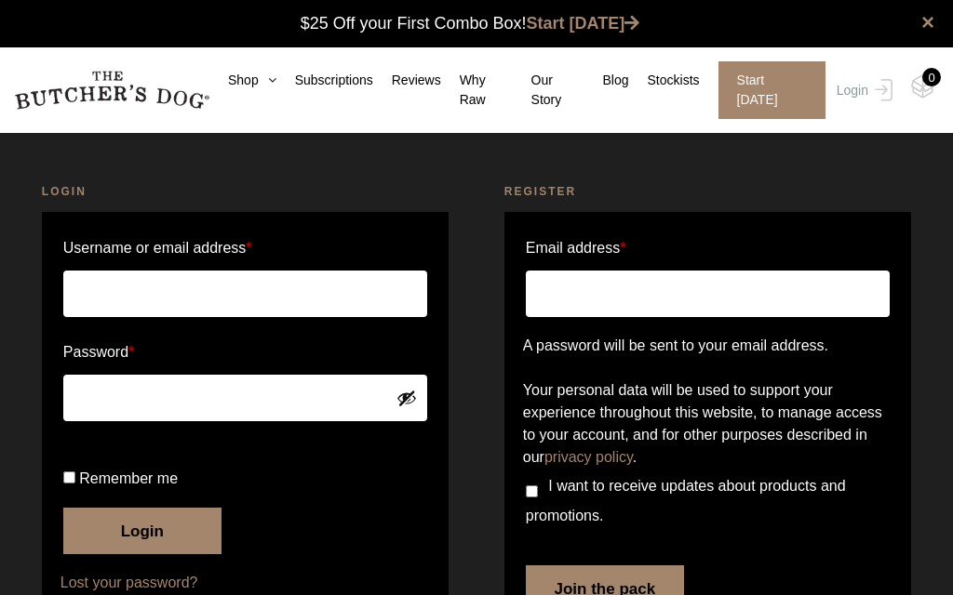
click at [628, 27] on icon at bounding box center [631, 22] width 15 height 17
click at [239, 77] on link "Shop" at bounding box center [242, 81] width 67 height 20
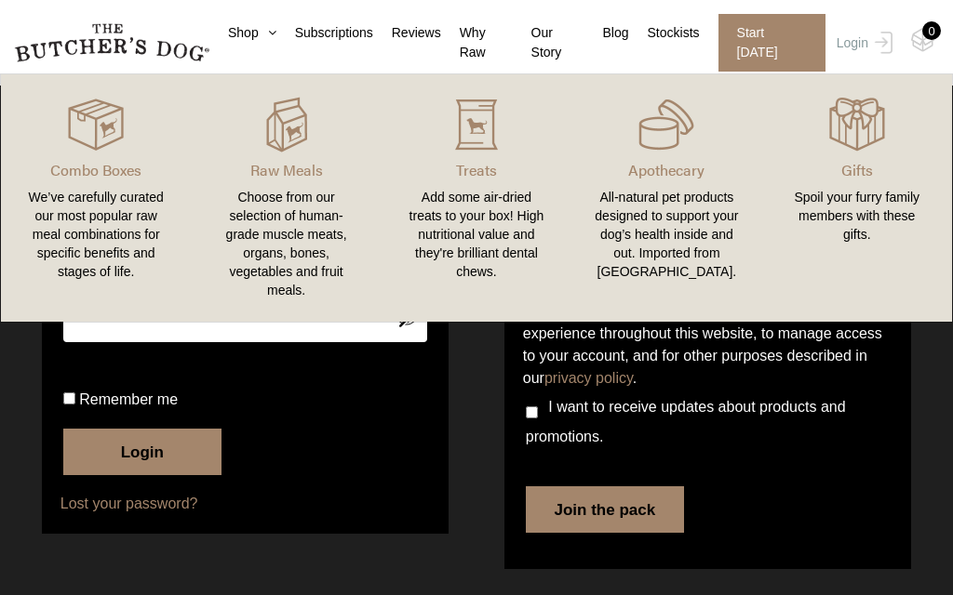
scroll to position [78, 0]
